Goal: Task Accomplishment & Management: Complete application form

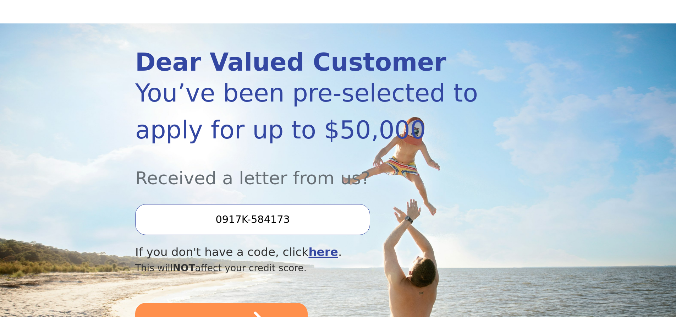
scroll to position [106, 0]
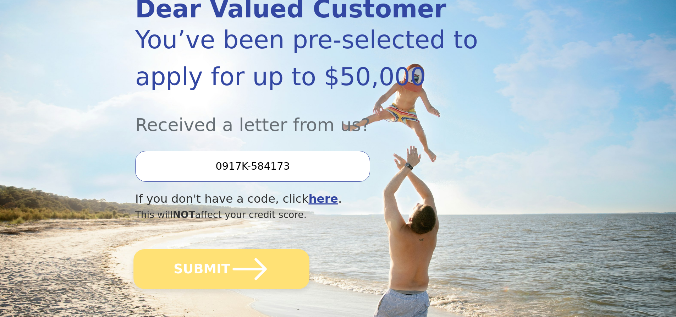
drag, startPoint x: 247, startPoint y: 259, endPoint x: 262, endPoint y: 258, distance: 14.9
click at [247, 259] on icon "submit" at bounding box center [249, 268] width 39 height 39
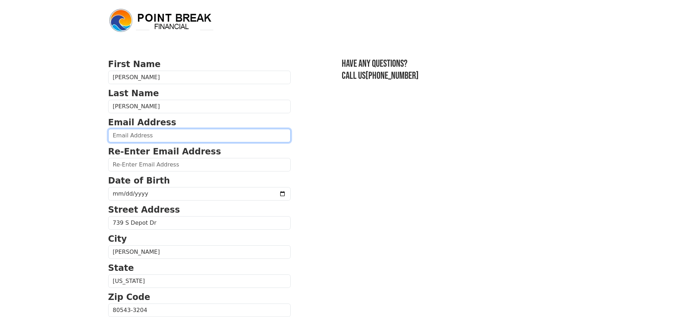
click at [181, 139] on input "email" at bounding box center [199, 135] width 182 height 13
type input "wesley.dean.jr@gmail.com"
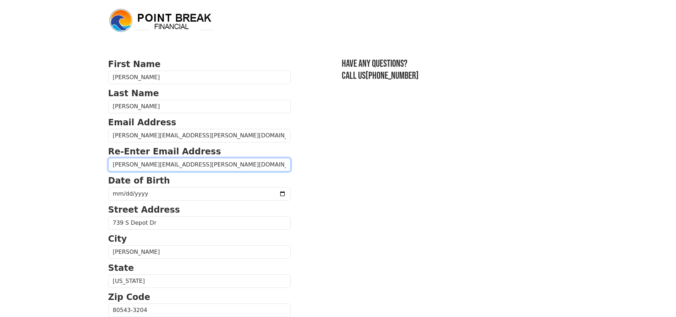
type input "wesley.dean.jr@gmail.com"
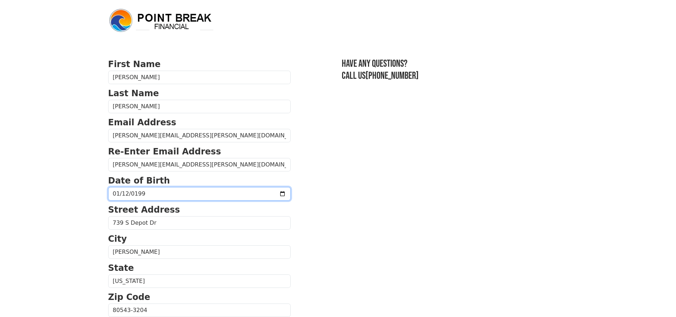
type input "1998-01-12"
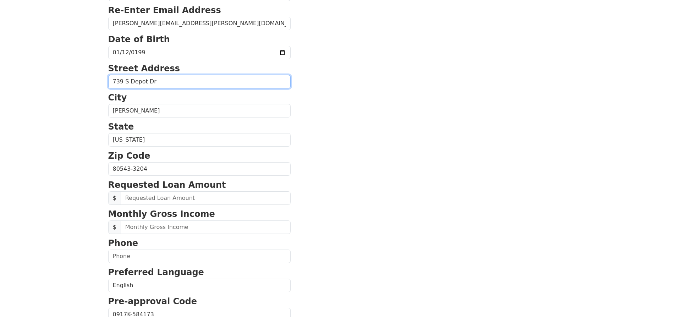
scroll to position [142, 0]
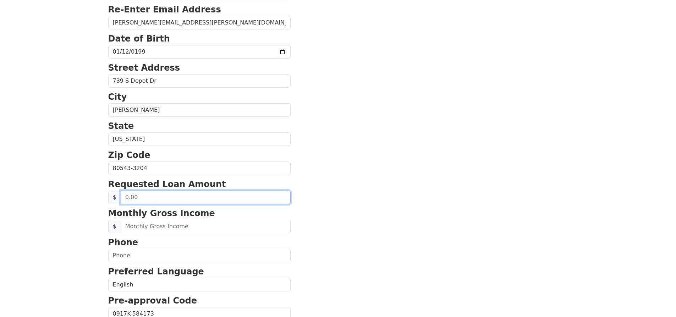
click at [177, 192] on input "text" at bounding box center [206, 197] width 170 height 13
type input "30,000.00"
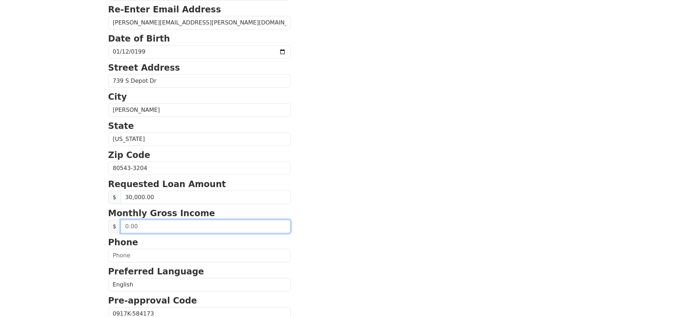
click at [189, 224] on input "text" at bounding box center [206, 226] width 170 height 13
type input "7.00"
type input "8,000.00"
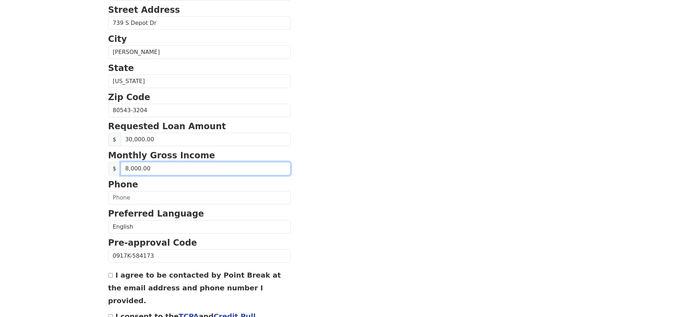
scroll to position [213, 0]
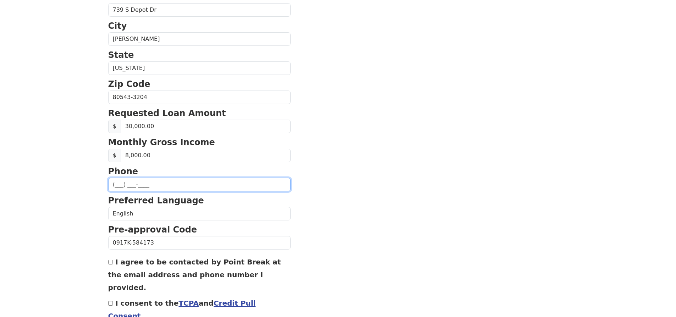
click at [168, 189] on input "text" at bounding box center [199, 184] width 182 height 13
type input "(720) 618-0985"
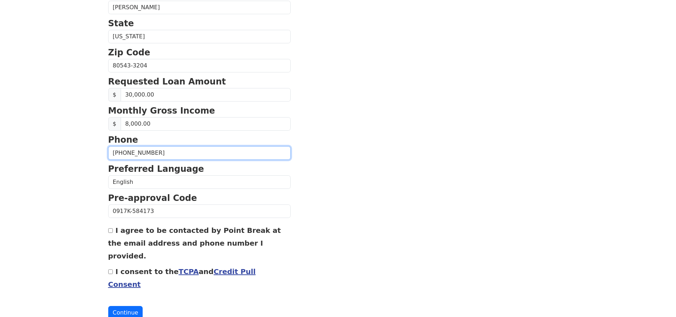
scroll to position [248, 0]
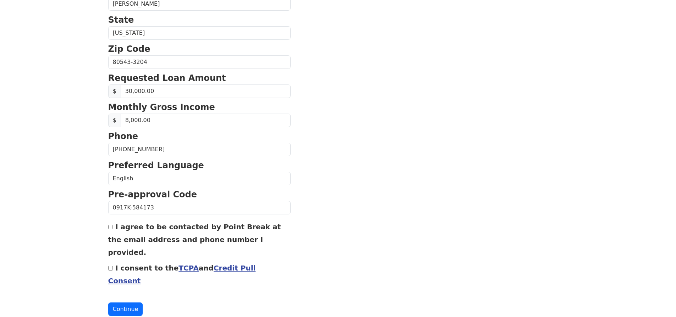
click at [112, 230] on div "I agree to be contacted by Point Break at the email address and phone number I …" at bounding box center [199, 239] width 182 height 38
click at [112, 266] on input "I consent to the TCPA and Credit Pull Consent" at bounding box center [110, 268] width 5 height 5
checkbox input "true"
click at [111, 227] on input "I agree to be contacted by Point Break at the email address and phone number I …" at bounding box center [110, 227] width 5 height 5
checkbox input "true"
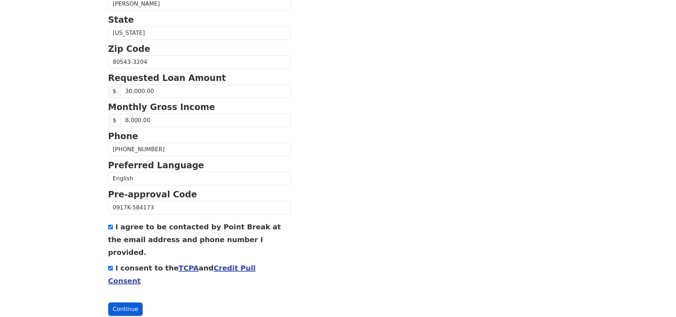
drag, startPoint x: 130, startPoint y: 273, endPoint x: 130, endPoint y: 282, distance: 9.2
click at [130, 302] on button "Continue" at bounding box center [125, 308] width 35 height 13
